Goal: Information Seeking & Learning: Check status

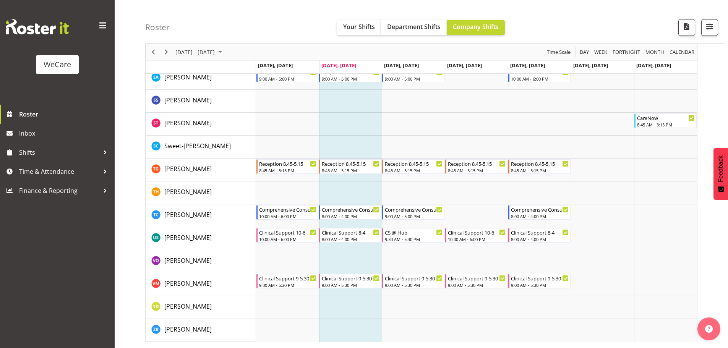
scroll to position [2784, 0]
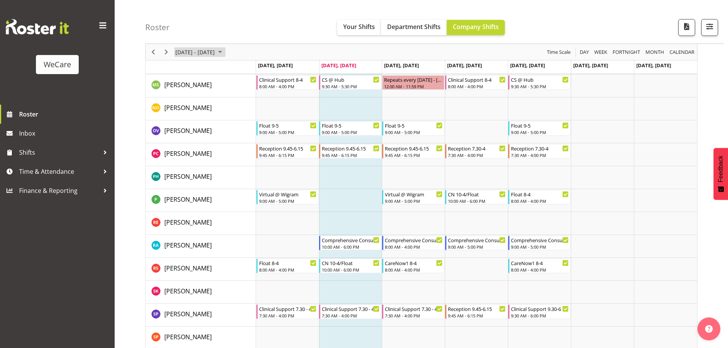
click at [215, 55] on span "[DATE] - [DATE]" at bounding box center [195, 52] width 41 height 10
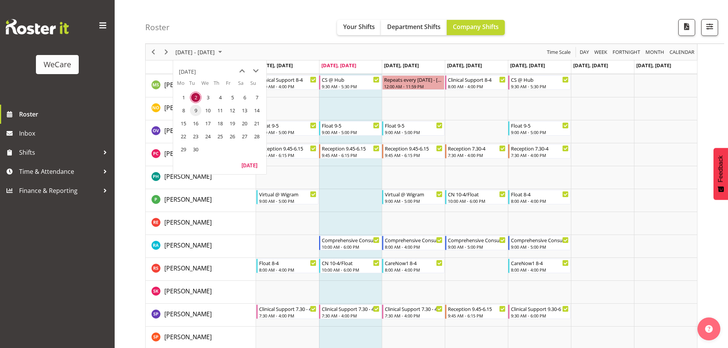
click at [196, 111] on span "9" at bounding box center [195, 110] width 11 height 11
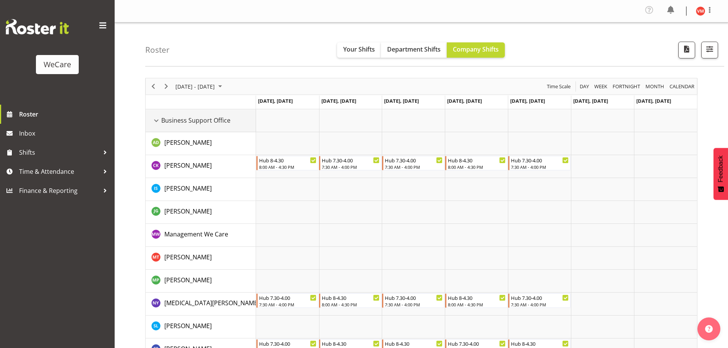
drag, startPoint x: 154, startPoint y: 119, endPoint x: 162, endPoint y: 153, distance: 34.9
click at [154, 119] on div "Business Support Office resource" at bounding box center [156, 121] width 10 height 10
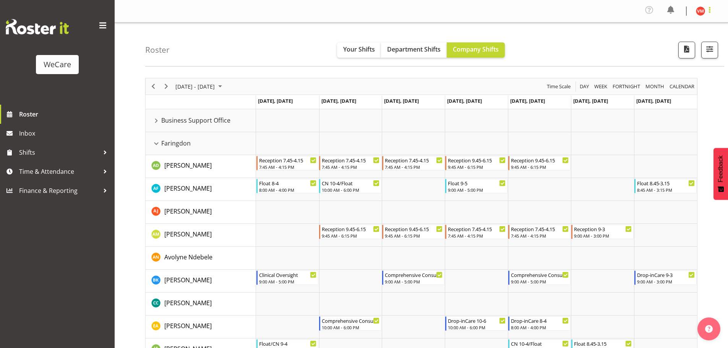
click at [707, 10] on span at bounding box center [709, 9] width 9 height 9
click at [659, 44] on link "Log Out" at bounding box center [677, 42] width 73 height 14
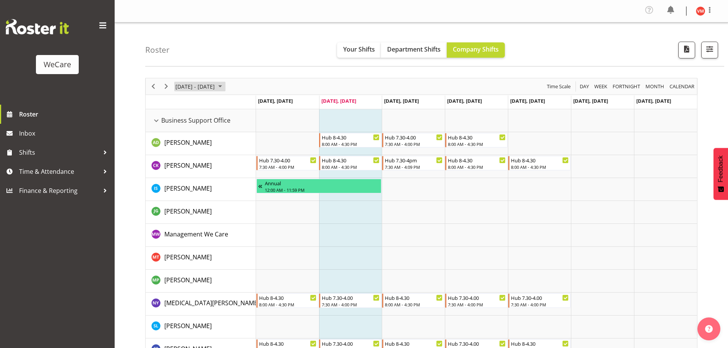
click at [225, 87] on span "September 01 - 07, 2025" at bounding box center [219, 87] width 9 height 10
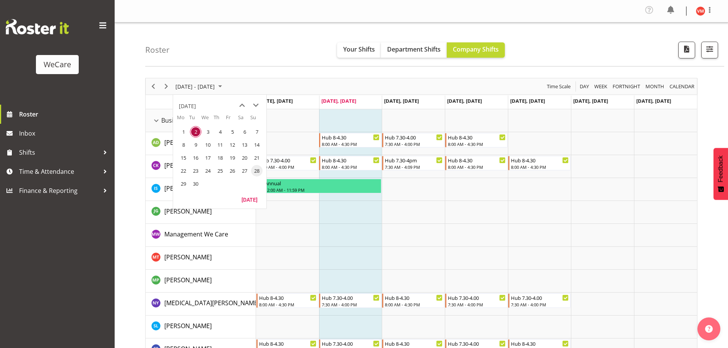
click at [256, 171] on span "28" at bounding box center [256, 170] width 11 height 11
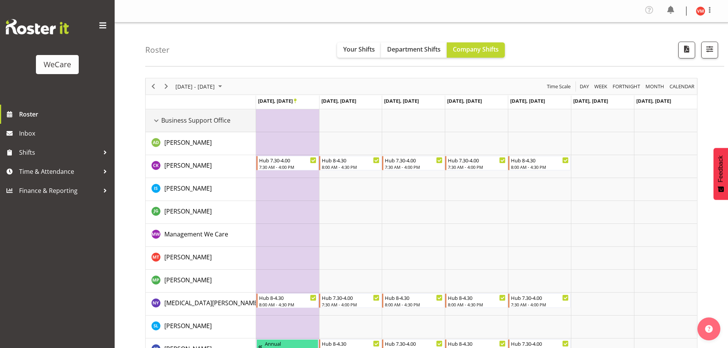
click at [152, 121] on div "Business Support Office resource" at bounding box center [156, 121] width 10 height 10
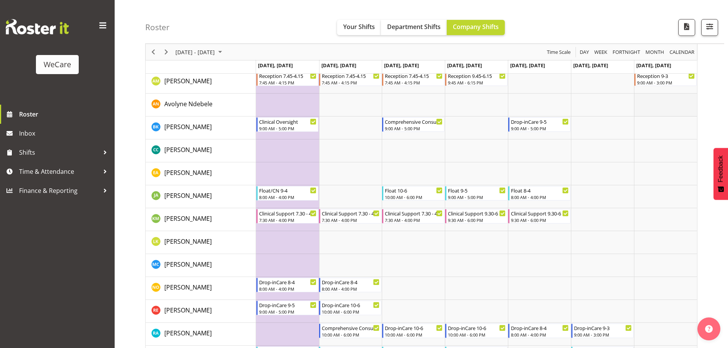
scroll to position [458, 0]
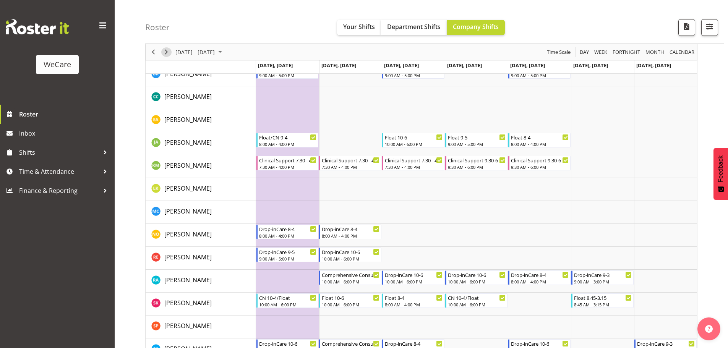
click at [166, 52] on span "Next" at bounding box center [166, 52] width 9 height 10
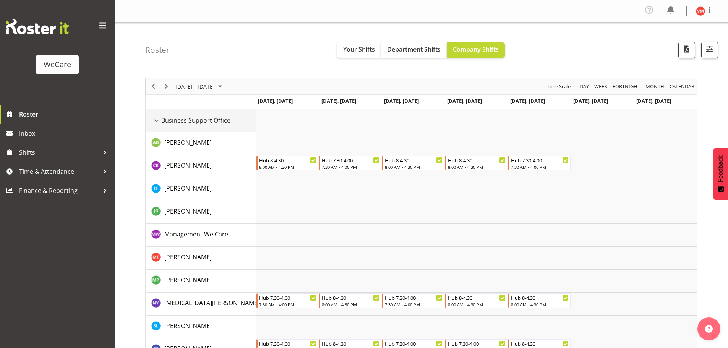
click at [154, 121] on div "Business Support Office resource" at bounding box center [156, 121] width 10 height 10
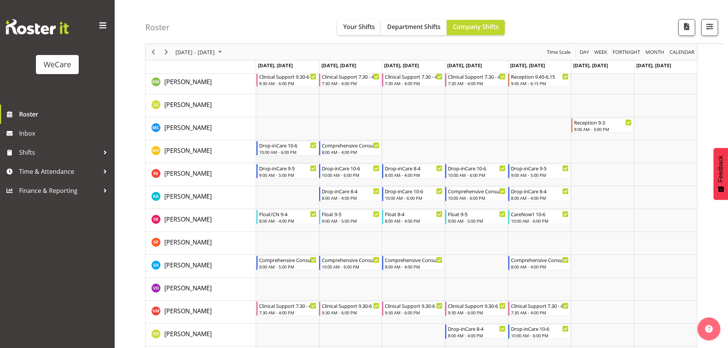
scroll to position [306, 0]
